Goal: Information Seeking & Learning: Learn about a topic

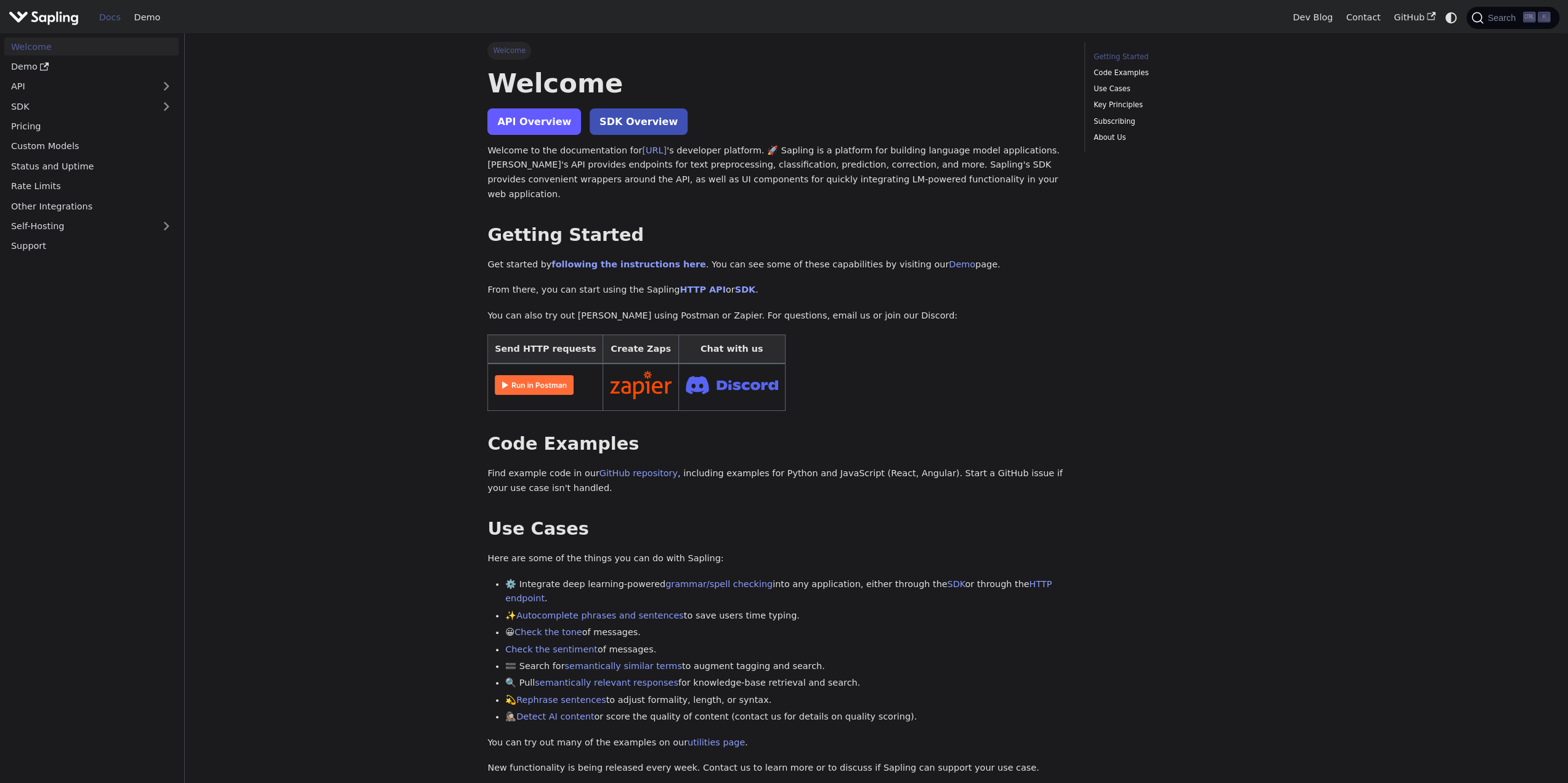
click at [540, 126] on link "API Overview" at bounding box center [534, 121] width 93 height 26
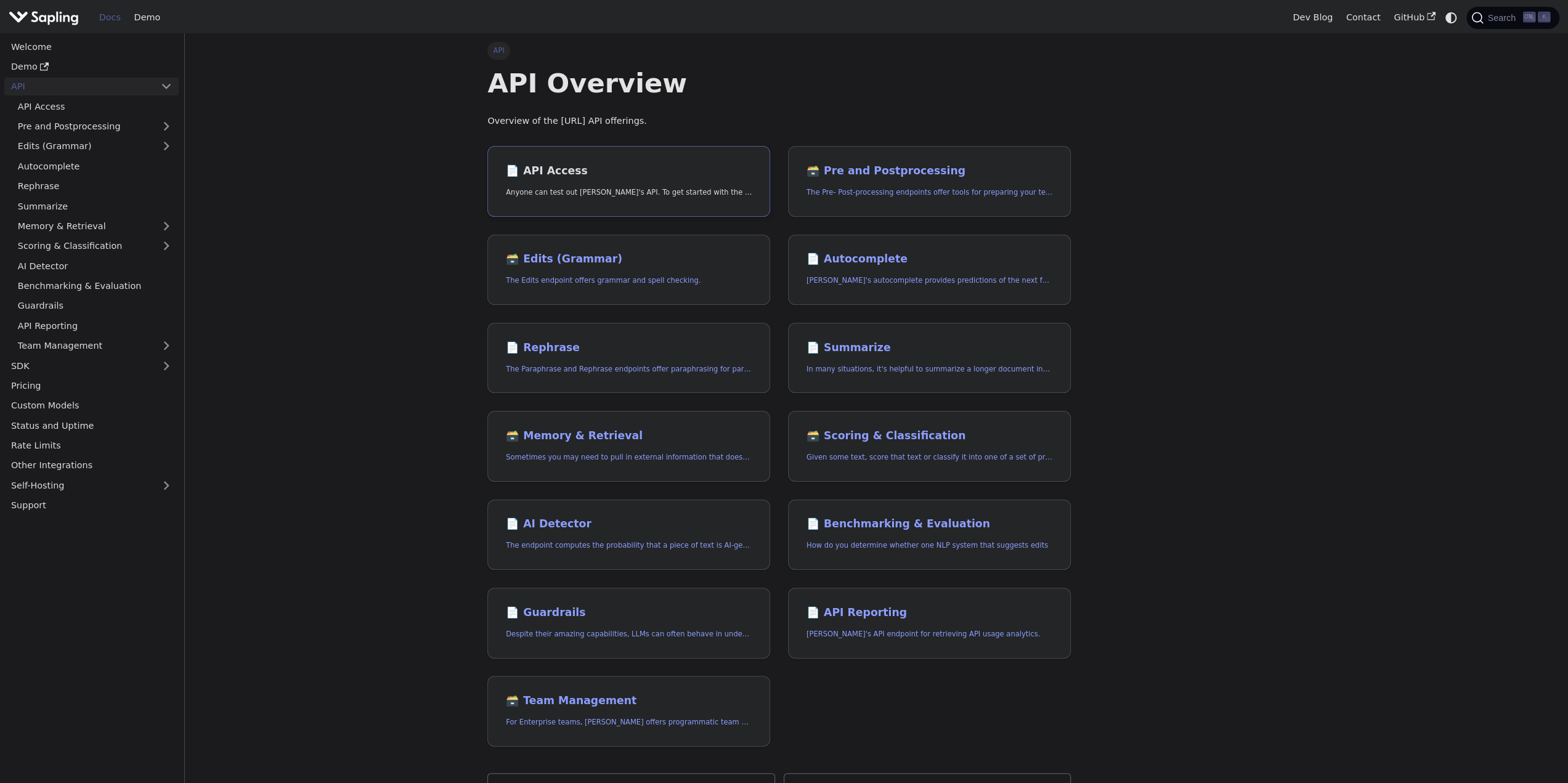
click at [563, 163] on link "📄️ API Access Anyone can test out Sapling's API. To get started with the API, s…" at bounding box center [629, 181] width 283 height 71
